Goal: Transaction & Acquisition: Purchase product/service

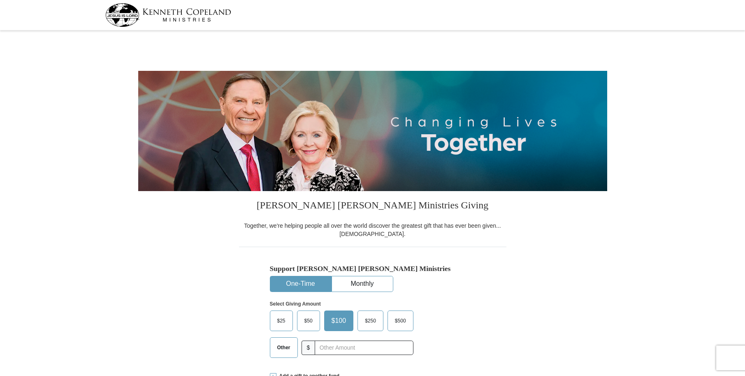
select select "OH"
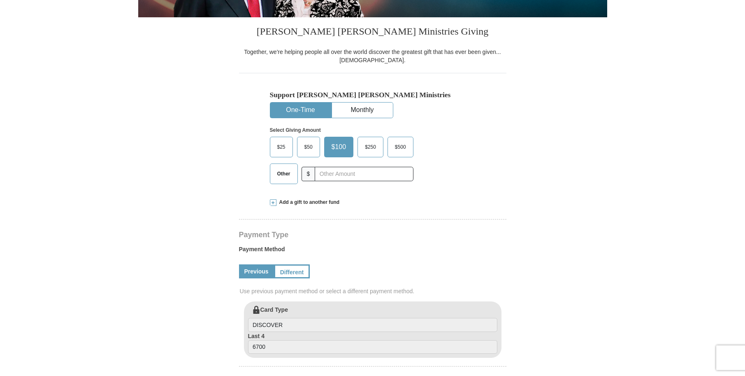
scroll to position [171, 0]
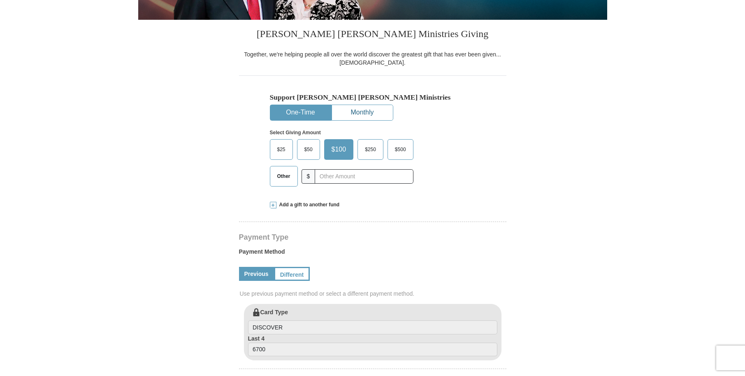
click at [378, 111] on button "Monthly" at bounding box center [362, 112] width 61 height 15
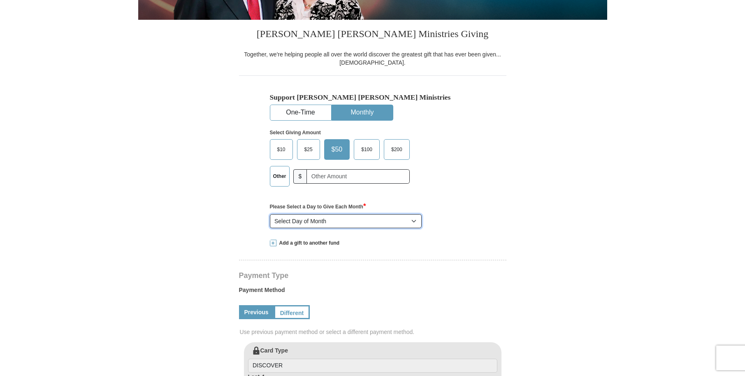
click at [270, 214] on select "Select Day of Month 1 2 3 4 5 6 7 8 9 10 11 12 13 14 15 16 17 18 19 20 21 22 23…" at bounding box center [346, 221] width 152 height 14
click option "19" at bounding box center [0, 0] width 0 height 0
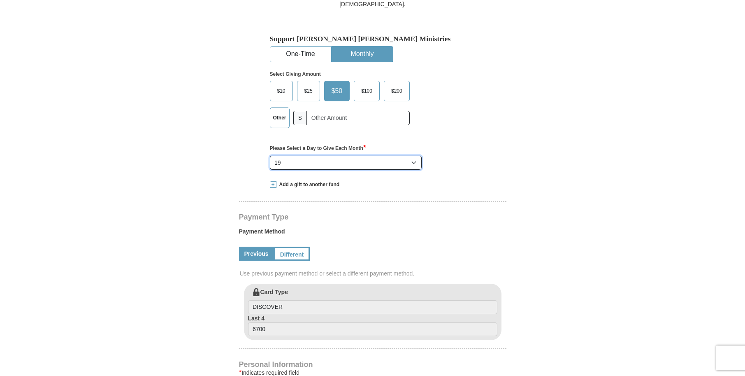
scroll to position [230, 0]
click at [270, 155] on select "Select Day of Month 1 2 3 4 5 6 7 8 9 10 11 12 13 14 15 16 17 18 19 20 21 22 23…" at bounding box center [346, 162] width 152 height 14
select select "7"
click option "7" at bounding box center [0, 0] width 0 height 0
click at [395, 94] on label "$200" at bounding box center [396, 90] width 25 height 20
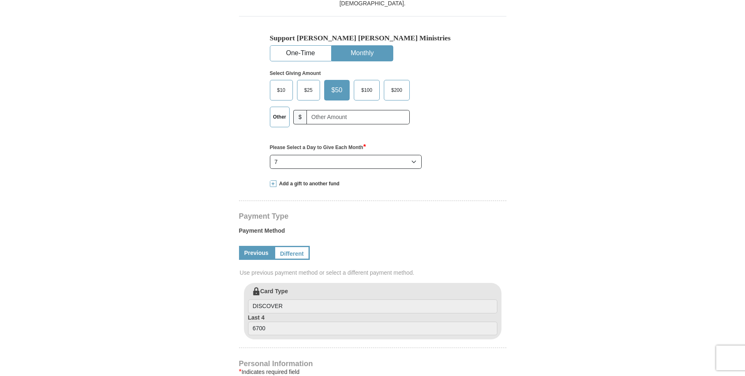
click at [0, 0] on input "$200" at bounding box center [0, 0] width 0 height 0
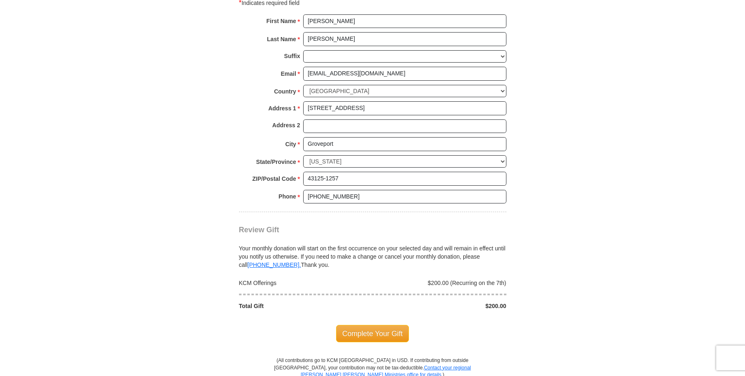
scroll to position [612, 0]
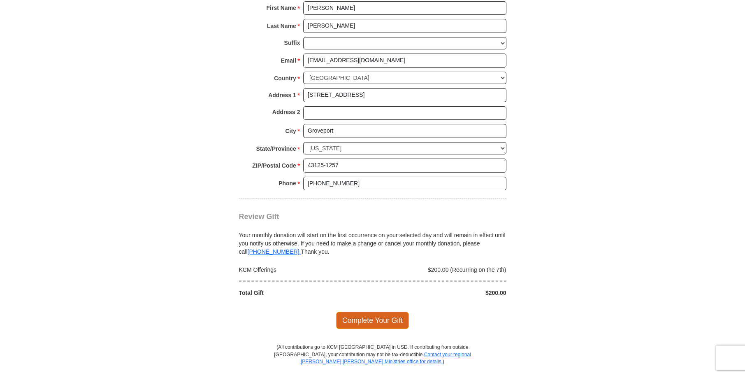
click at [374, 311] on span "Complete Your Gift" at bounding box center [372, 319] width 73 height 17
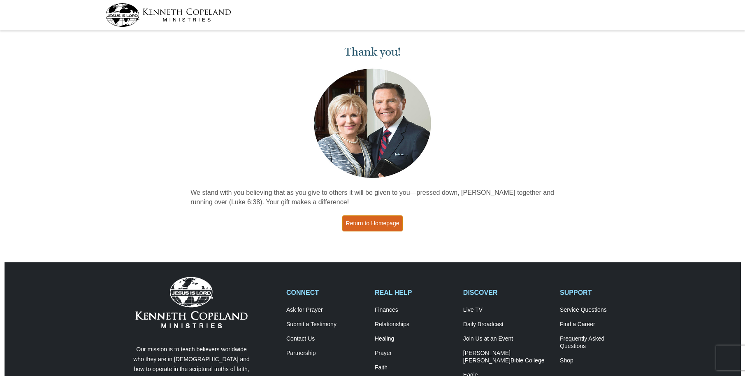
click at [359, 225] on link "Return to Homepage" at bounding box center [372, 223] width 61 height 16
